Goal: Transaction & Acquisition: Obtain resource

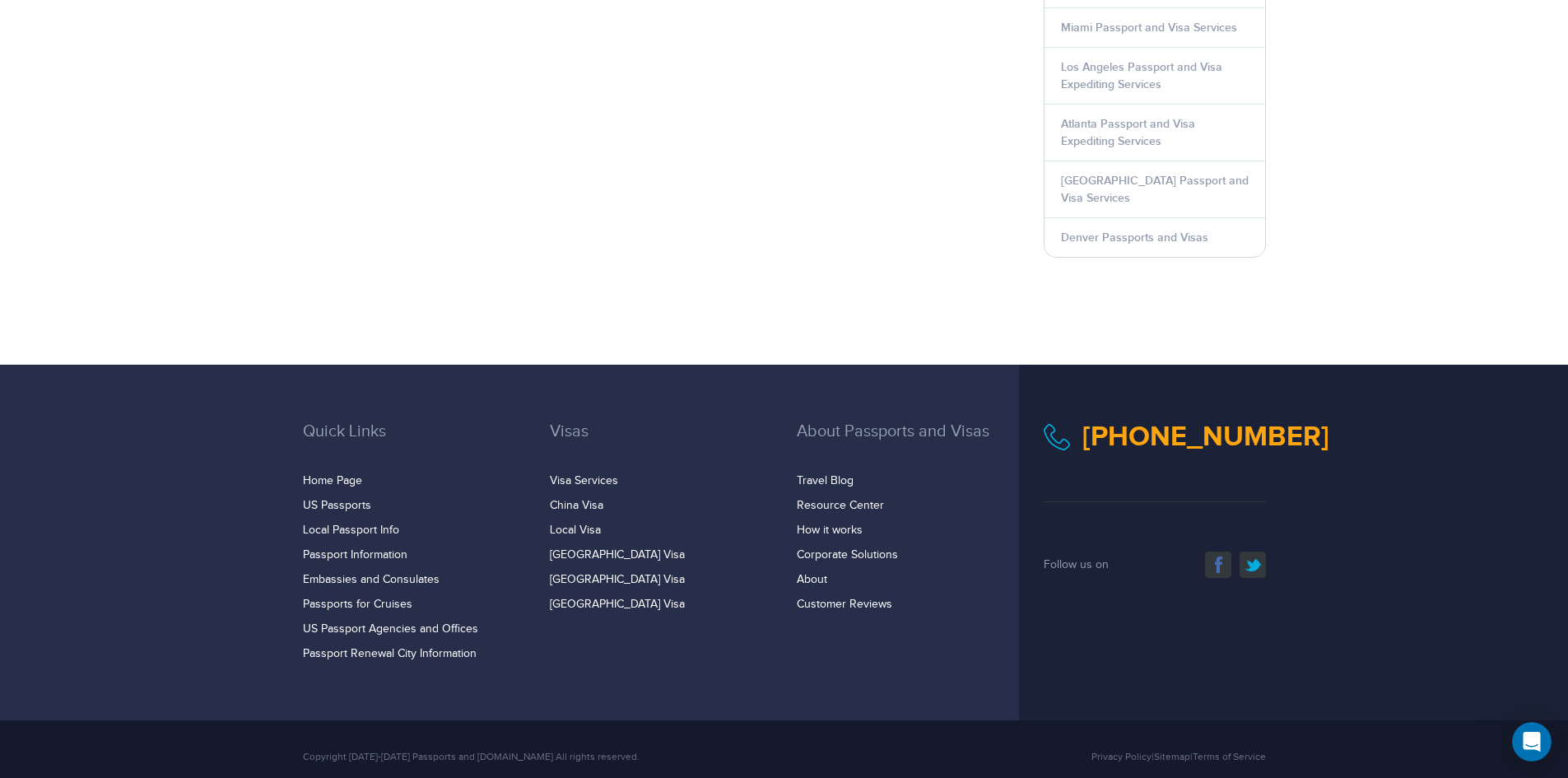
scroll to position [905, 0]
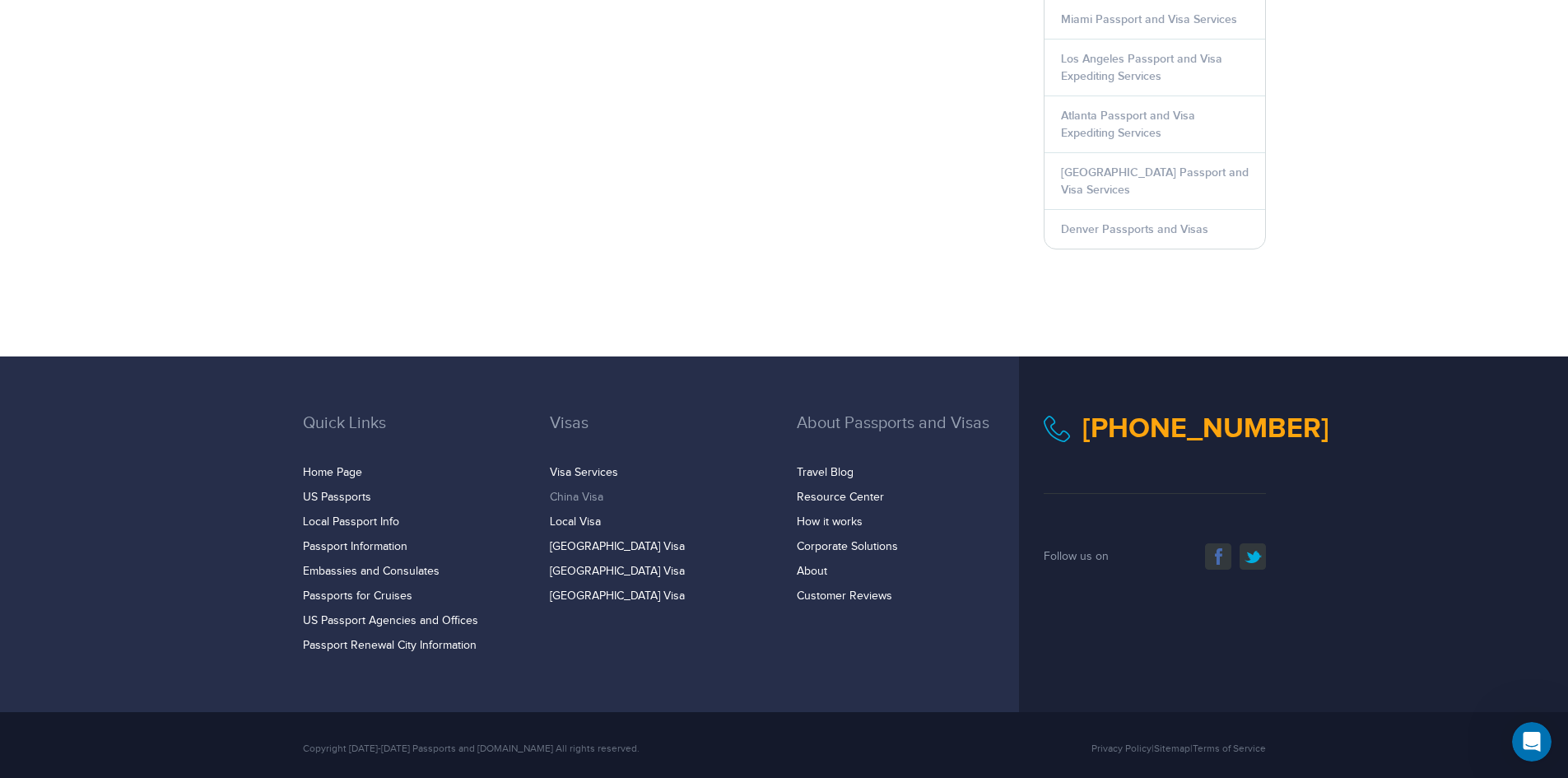
click at [574, 491] on link "China Visa" at bounding box center [576, 497] width 53 height 13
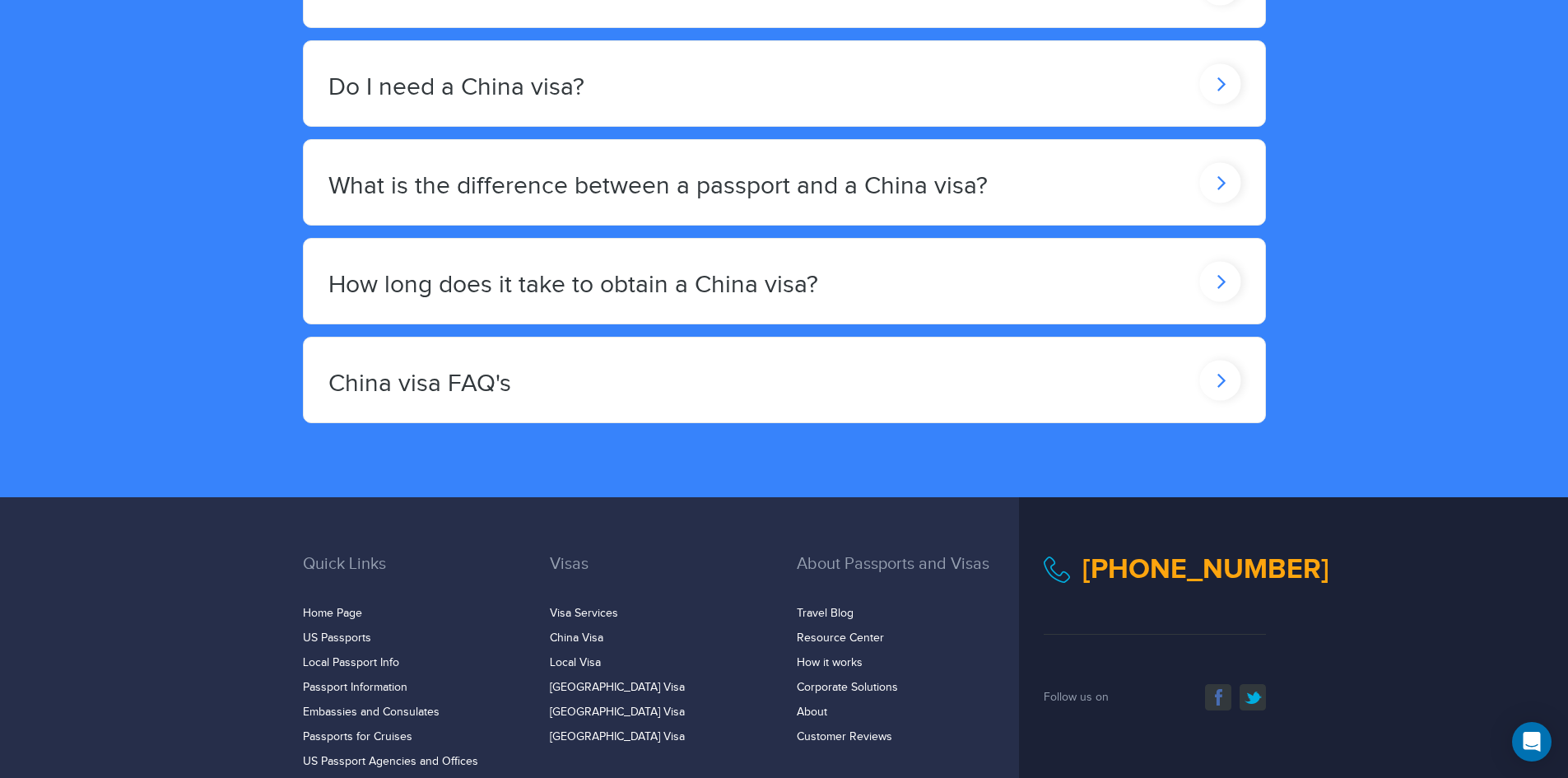
scroll to position [2881, 0]
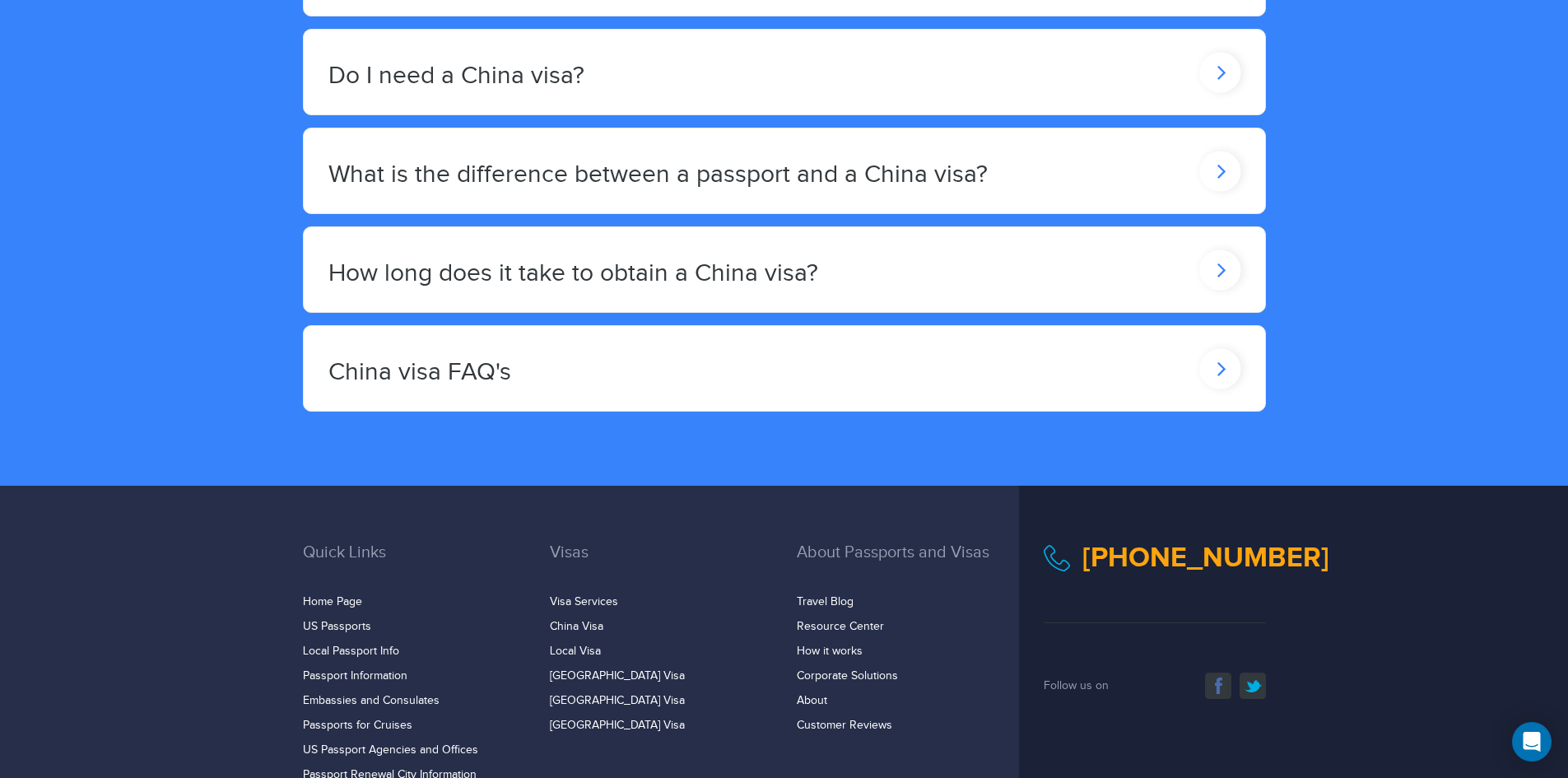
click at [1224, 256] on icon at bounding box center [1220, 269] width 41 height 40
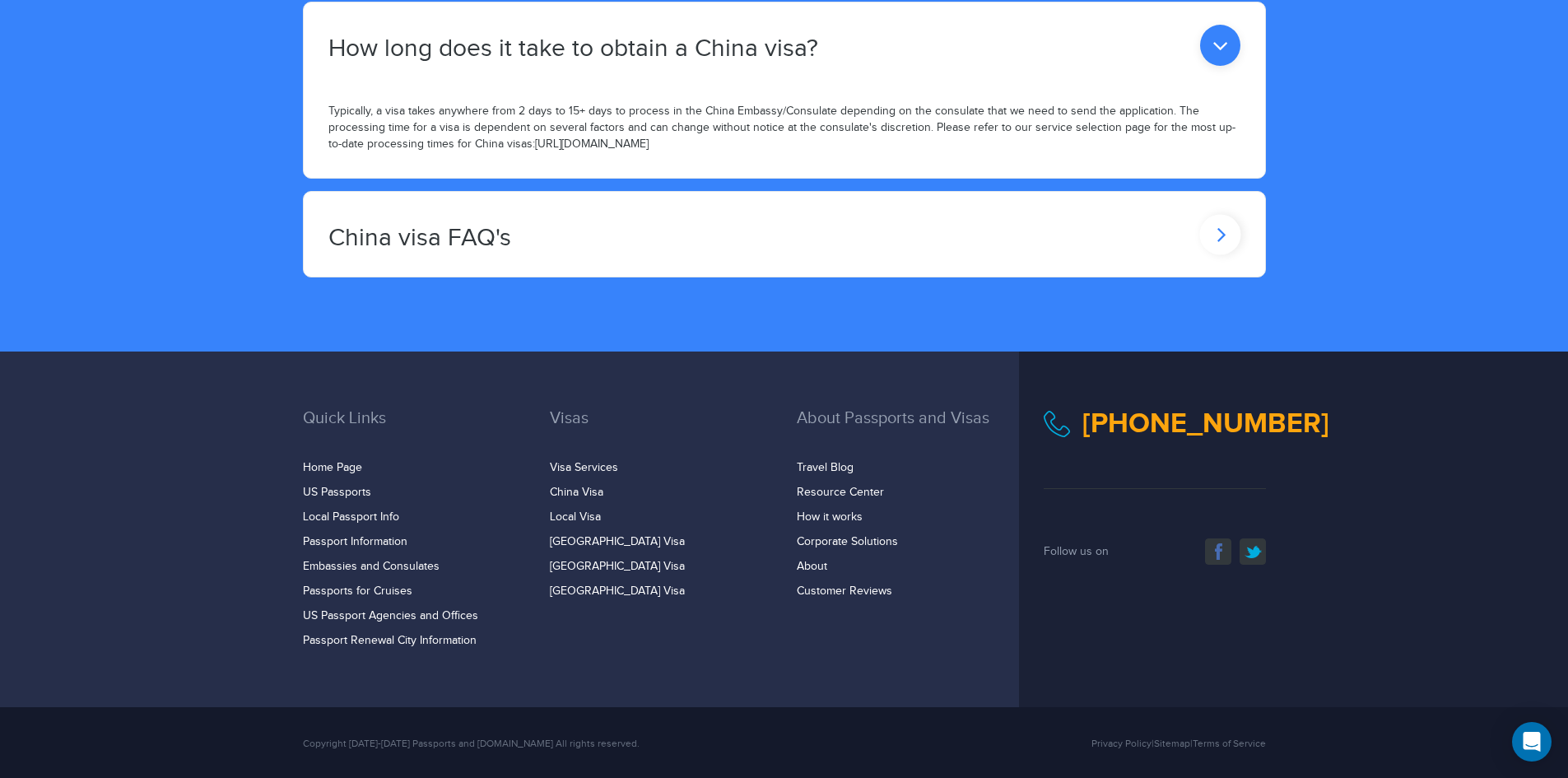
scroll to position [3107, 0]
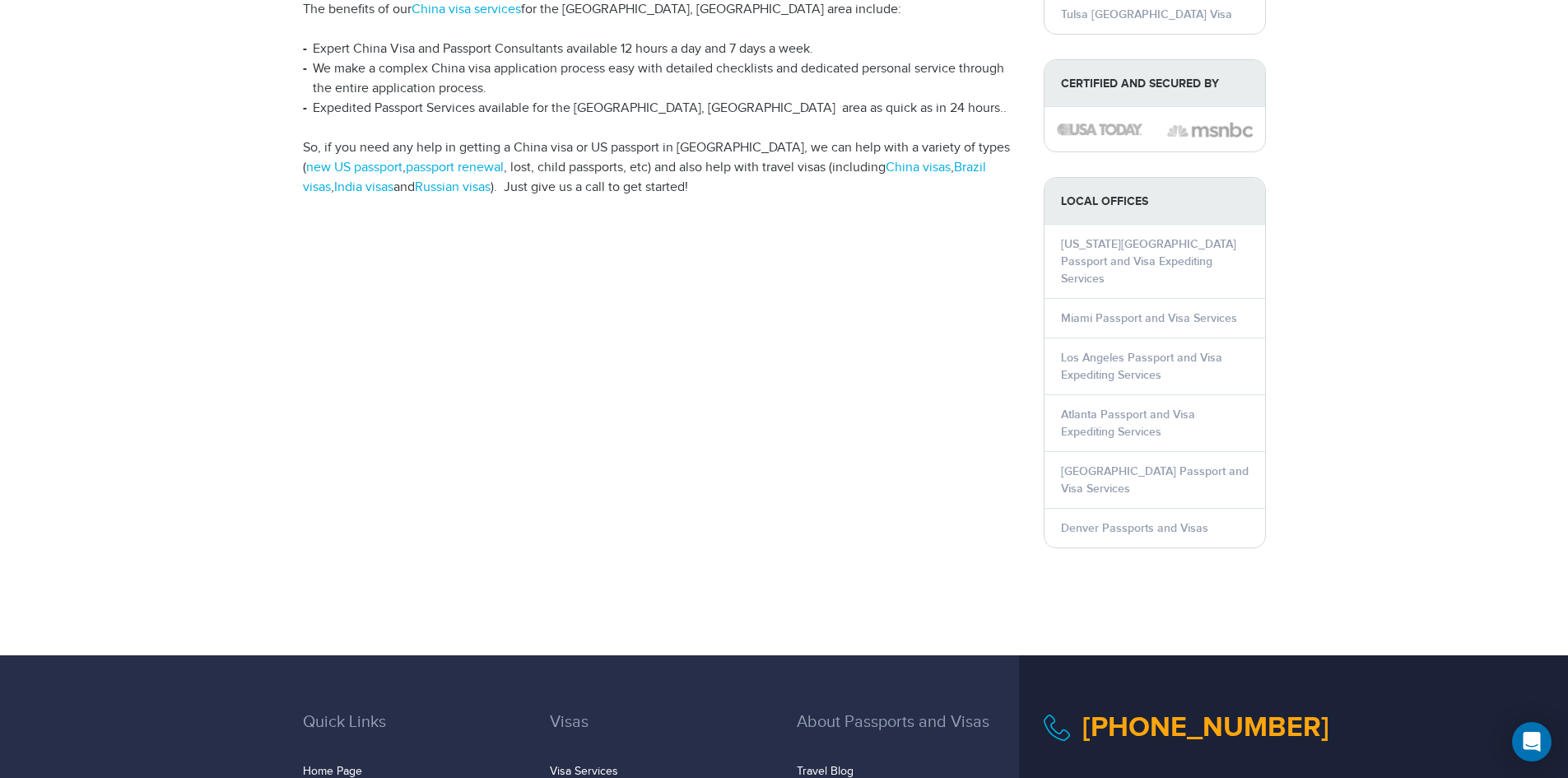
scroll to position [658, 0]
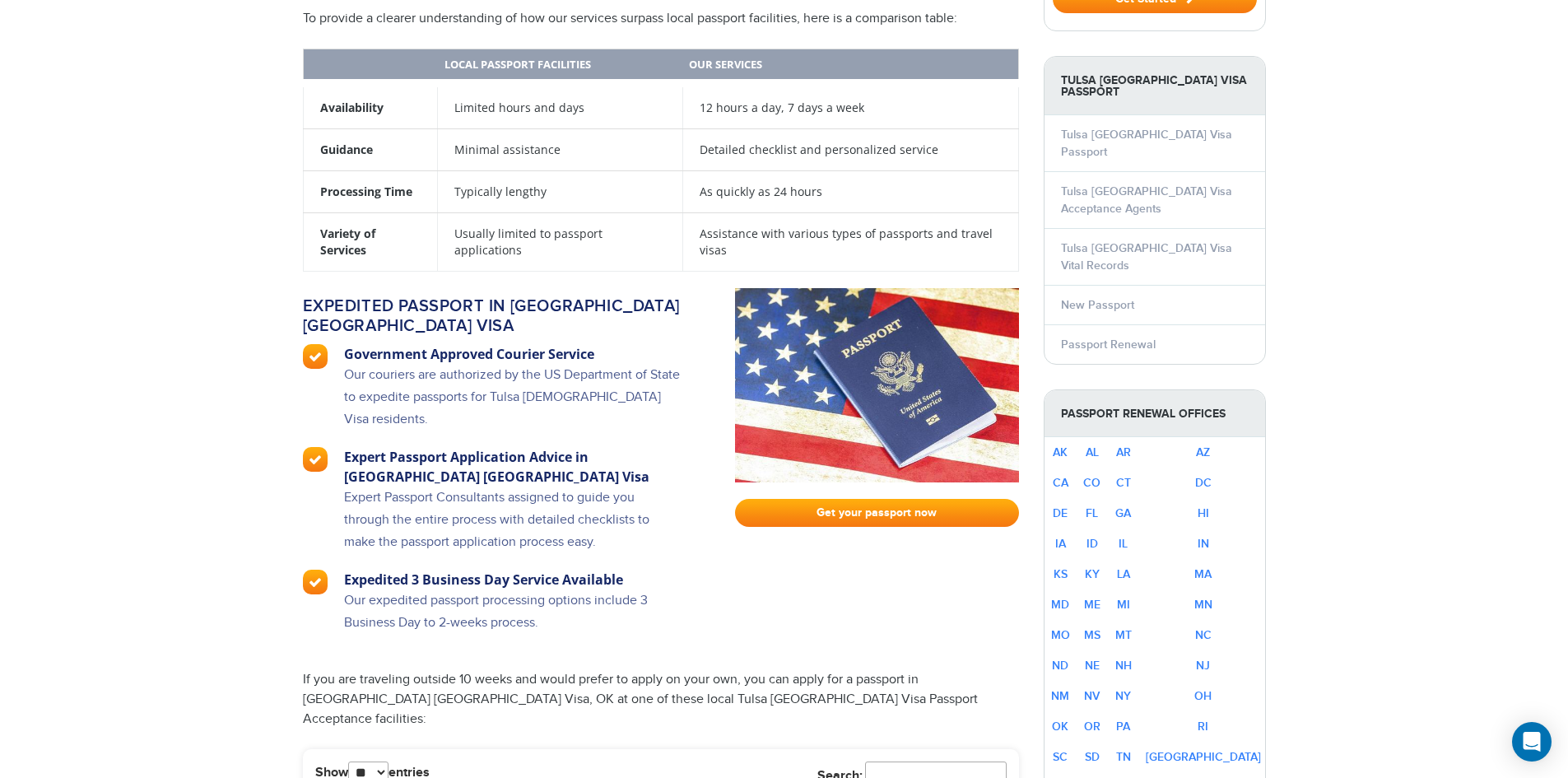
scroll to position [524, 0]
